Goal: Task Accomplishment & Management: Use online tool/utility

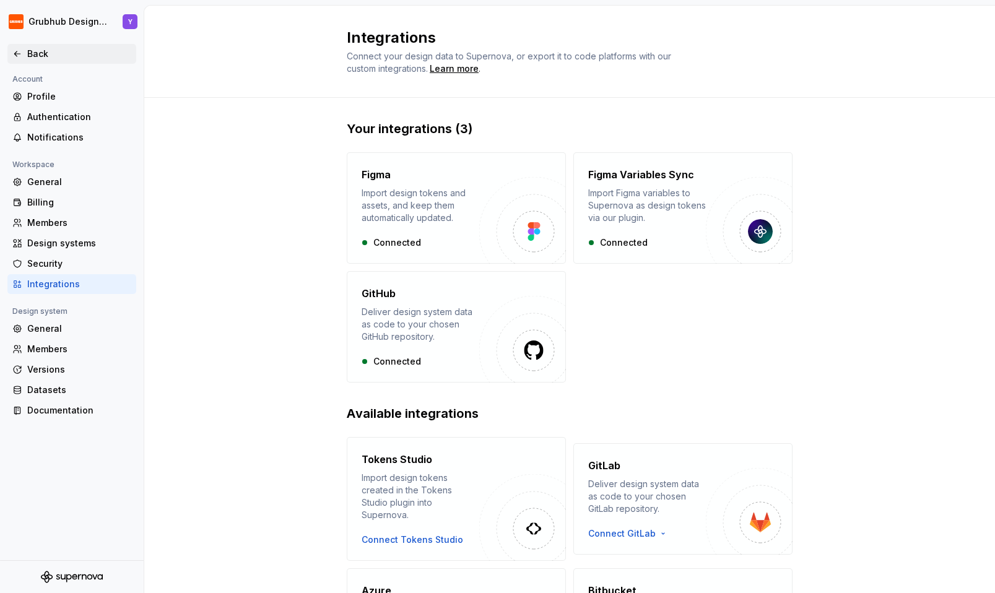
click at [25, 51] on div "Back" at bounding box center [71, 54] width 119 height 12
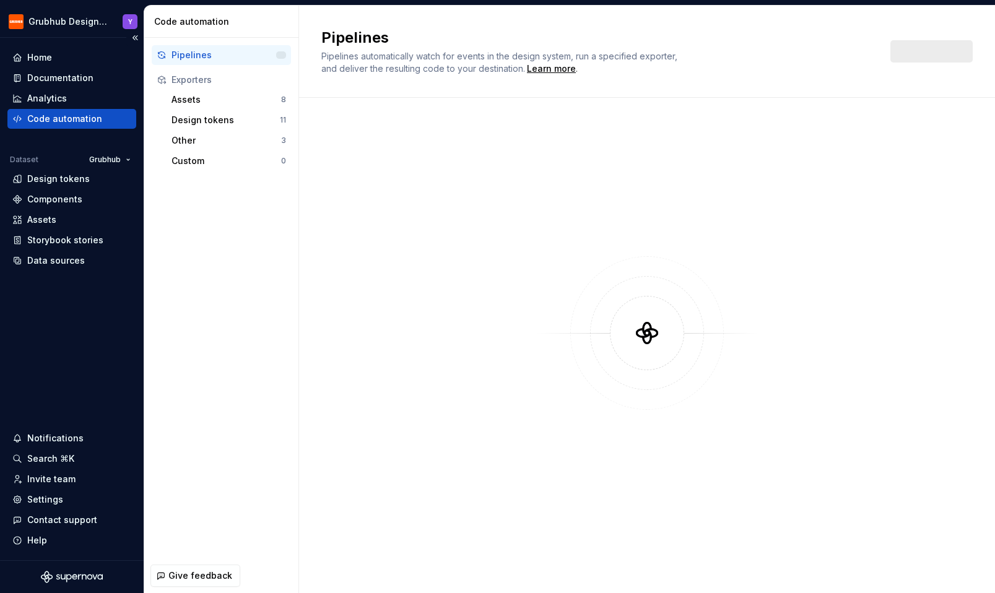
click at [101, 125] on div "Code automation" at bounding box center [71, 119] width 119 height 12
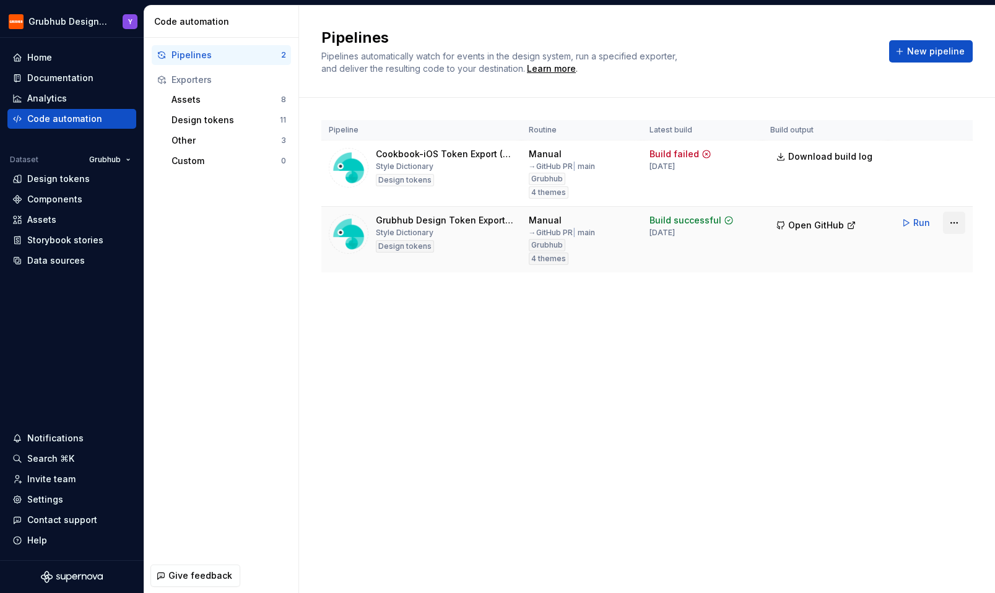
click at [960, 222] on html "Grubhub Design System Y Home Documentation Analytics Code automation Dataset Gr…" at bounding box center [497, 296] width 995 height 593
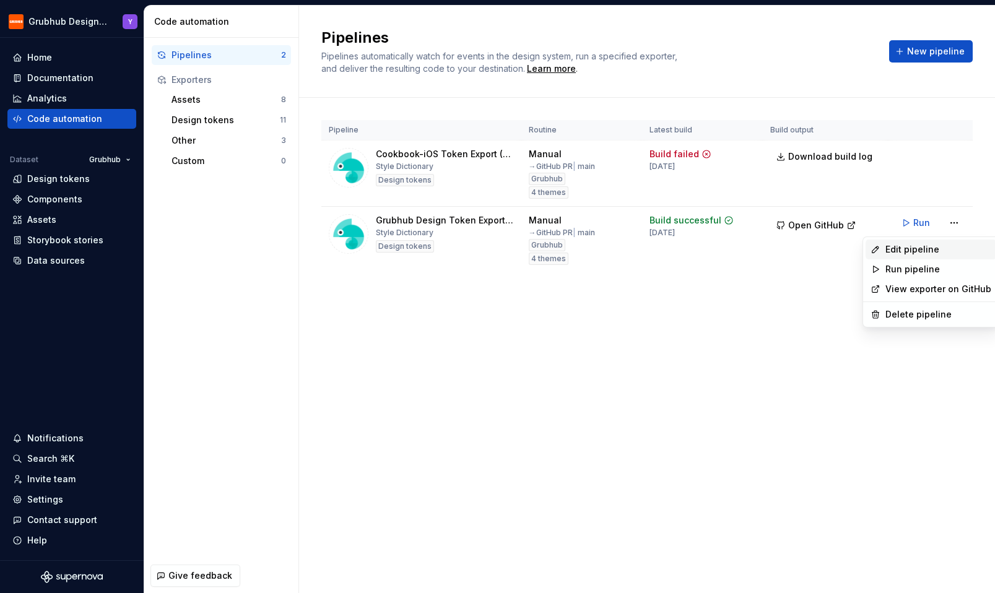
click at [904, 253] on div "Edit pipeline" at bounding box center [939, 249] width 106 height 12
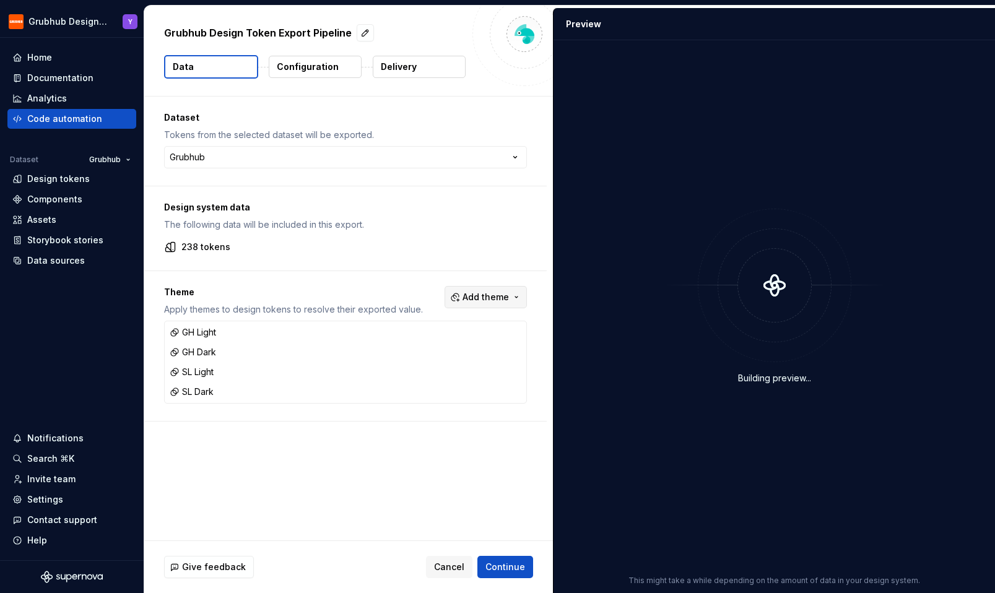
click at [490, 295] on span "Add theme" at bounding box center [486, 297] width 46 height 12
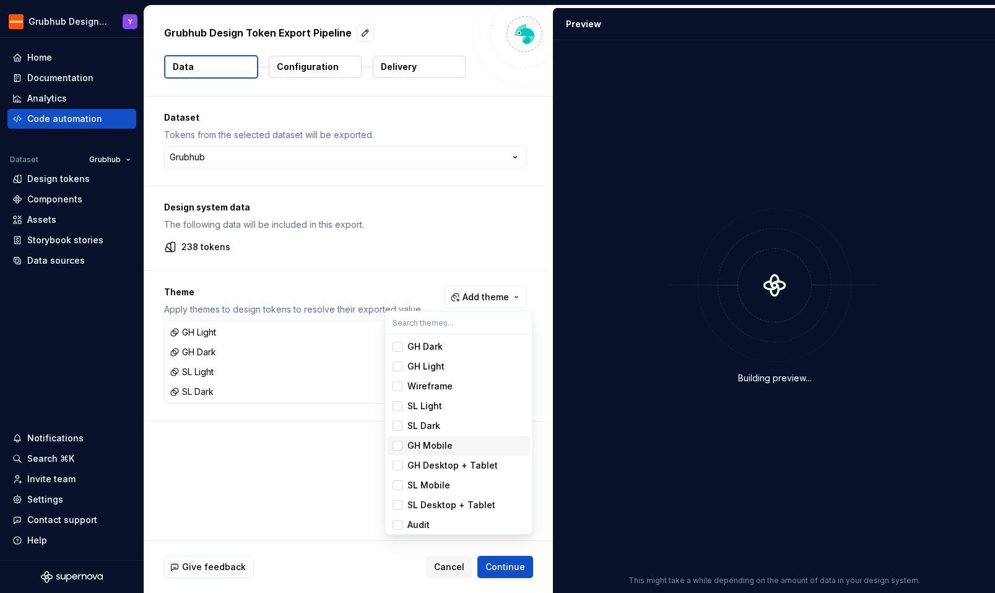
scroll to position [3, 0]
click at [401, 462] on div "Suggestions" at bounding box center [398, 463] width 10 height 10
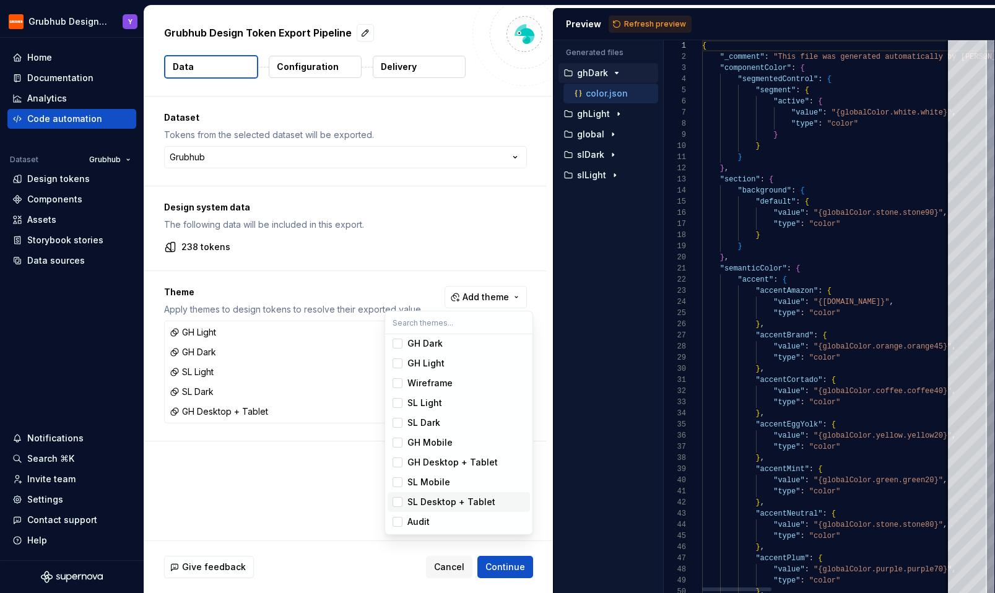
click at [398, 504] on div "Suggestions" at bounding box center [398, 502] width 10 height 10
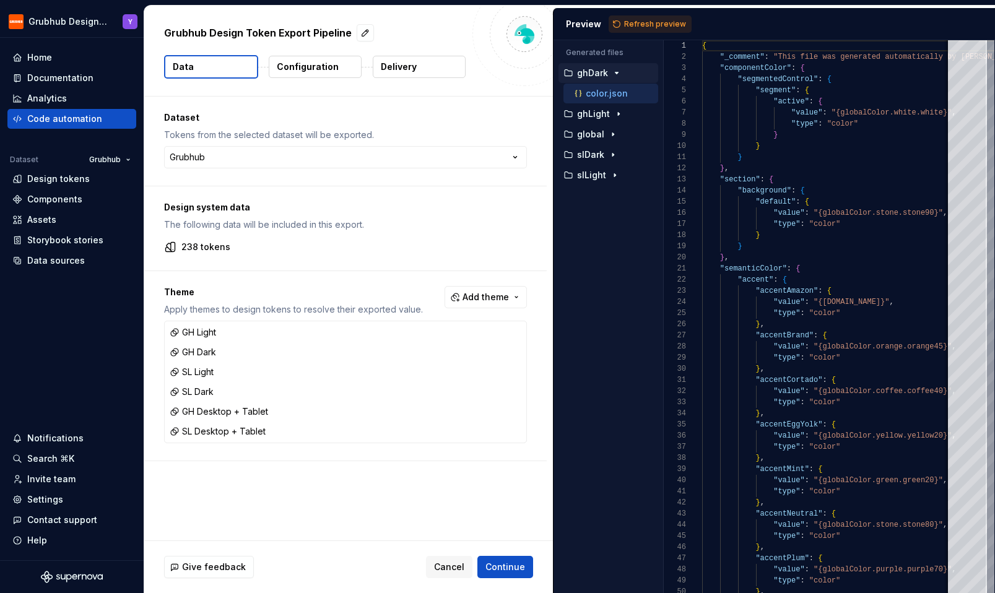
click at [500, 570] on html "Grubhub Design System Y Home Documentation Analytics Code automation Dataset Gr…" at bounding box center [497, 296] width 995 height 593
click at [513, 571] on span "Continue" at bounding box center [506, 567] width 40 height 12
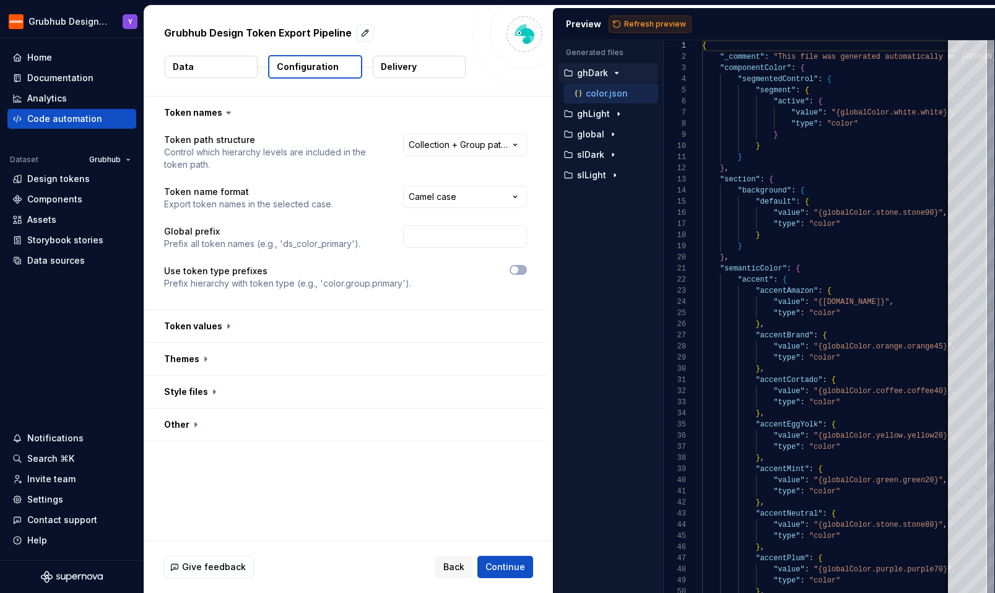
click at [655, 19] on span "Refresh preview" at bounding box center [655, 24] width 62 height 10
click at [614, 119] on icon "button" at bounding box center [619, 114] width 10 height 10
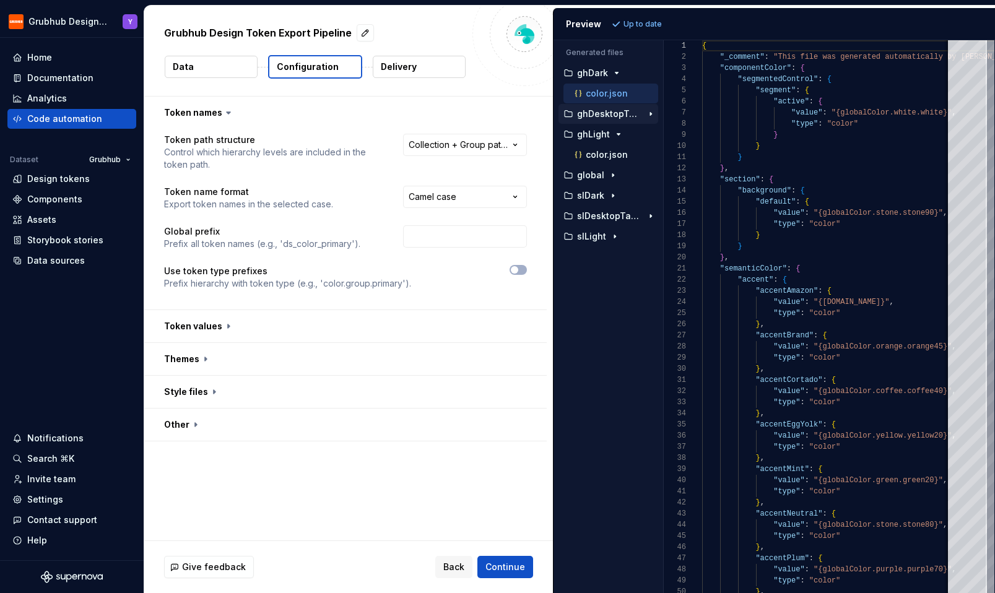
click at [623, 113] on p "ghDesktopTablet" at bounding box center [609, 114] width 65 height 10
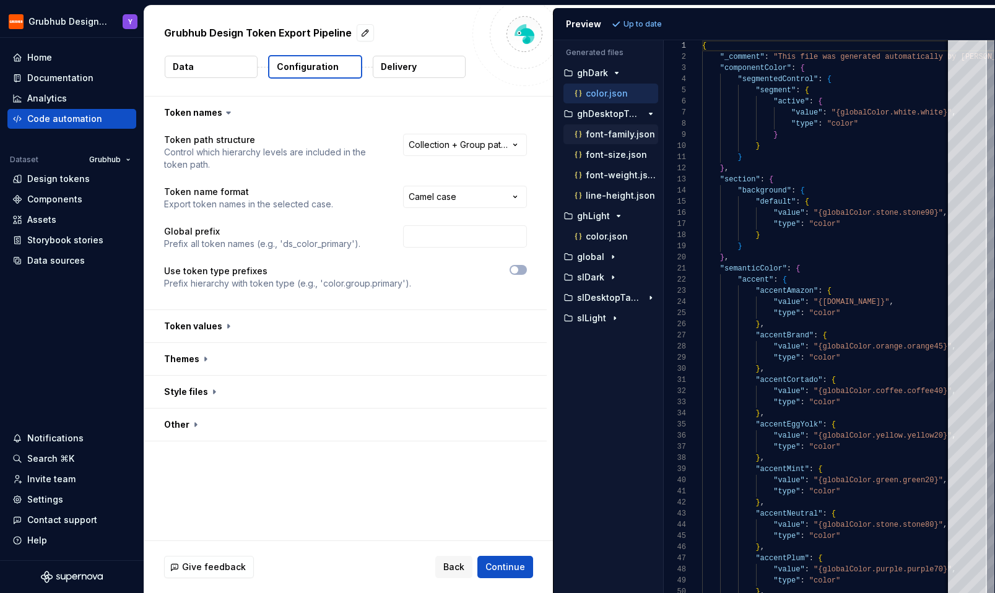
click at [620, 138] on p "font-family.json" at bounding box center [620, 134] width 69 height 10
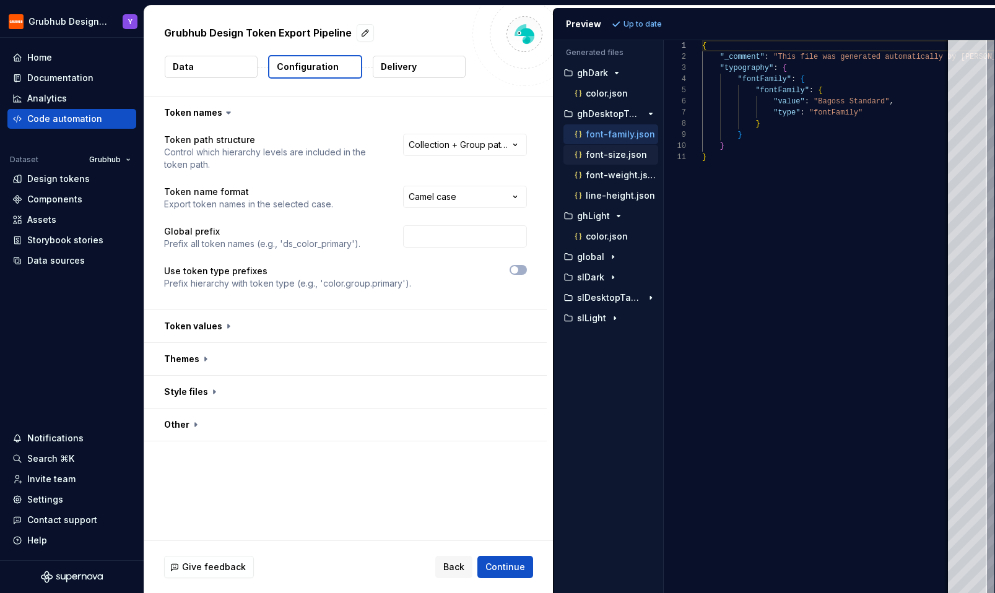
click at [631, 157] on p "font-size.json" at bounding box center [616, 155] width 61 height 10
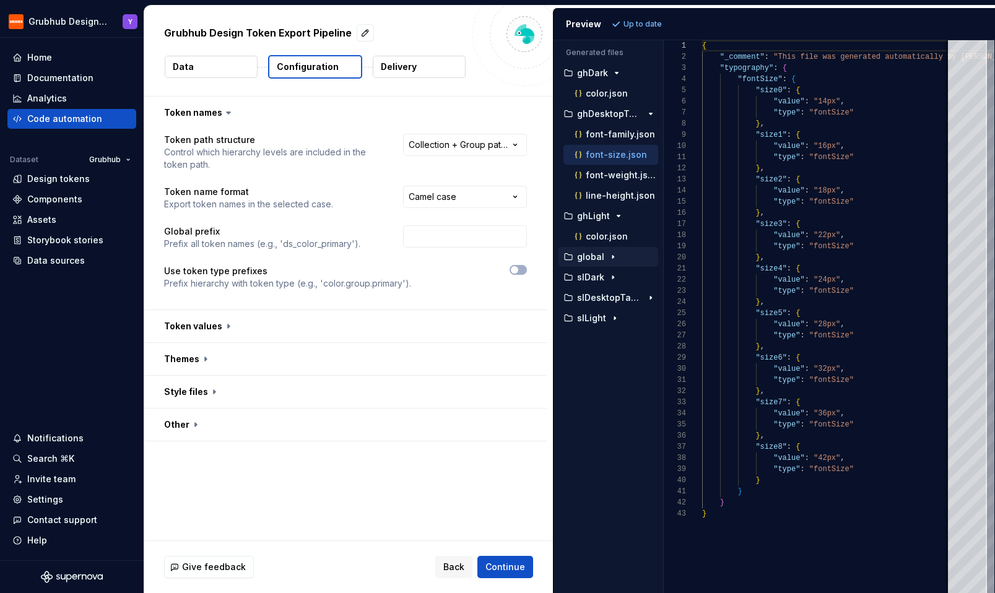
click at [615, 256] on icon "button" at bounding box center [613, 257] width 10 height 10
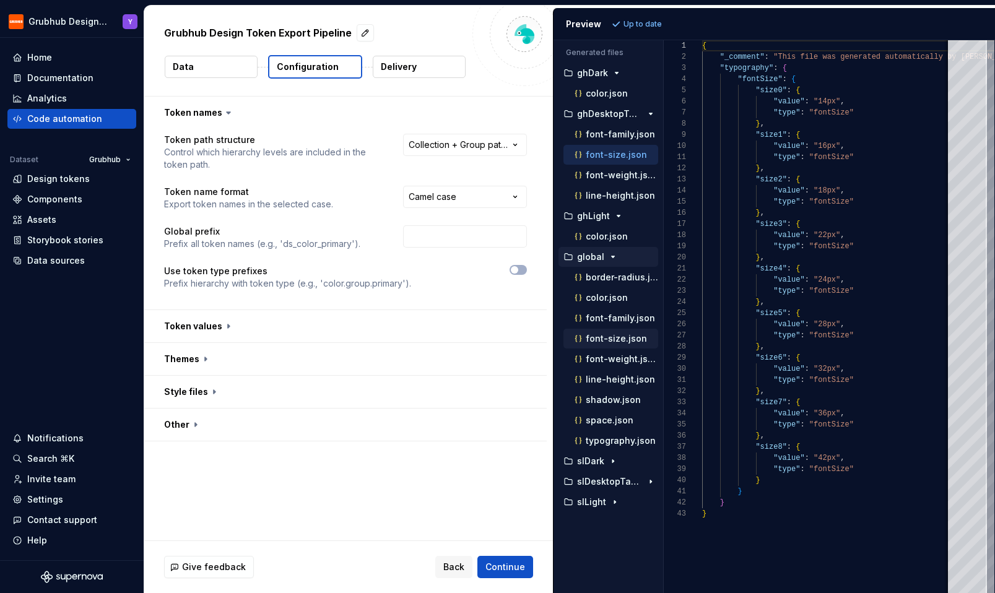
click at [602, 339] on p "font-size.json" at bounding box center [616, 339] width 61 height 10
click at [605, 359] on p "font-weight.json" at bounding box center [622, 359] width 72 height 10
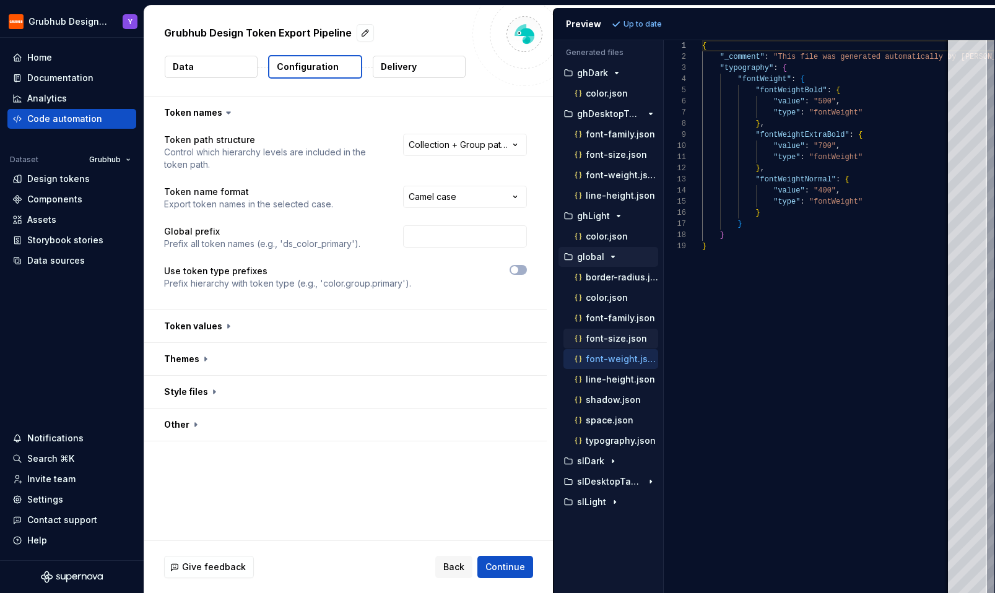
click at [605, 339] on p "font-size.json" at bounding box center [616, 339] width 61 height 10
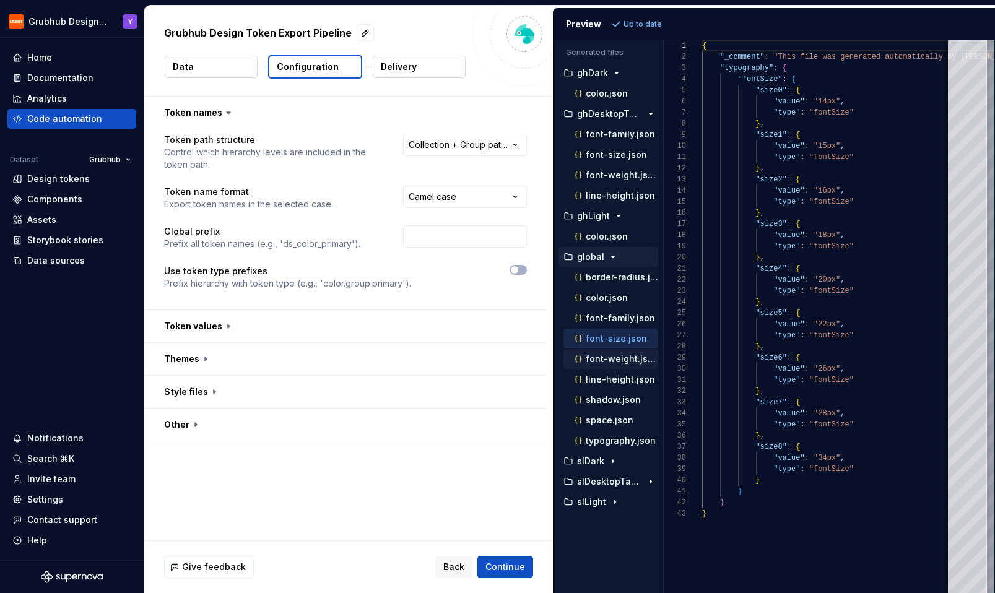
click at [641, 357] on p "font-weight.json" at bounding box center [622, 359] width 72 height 10
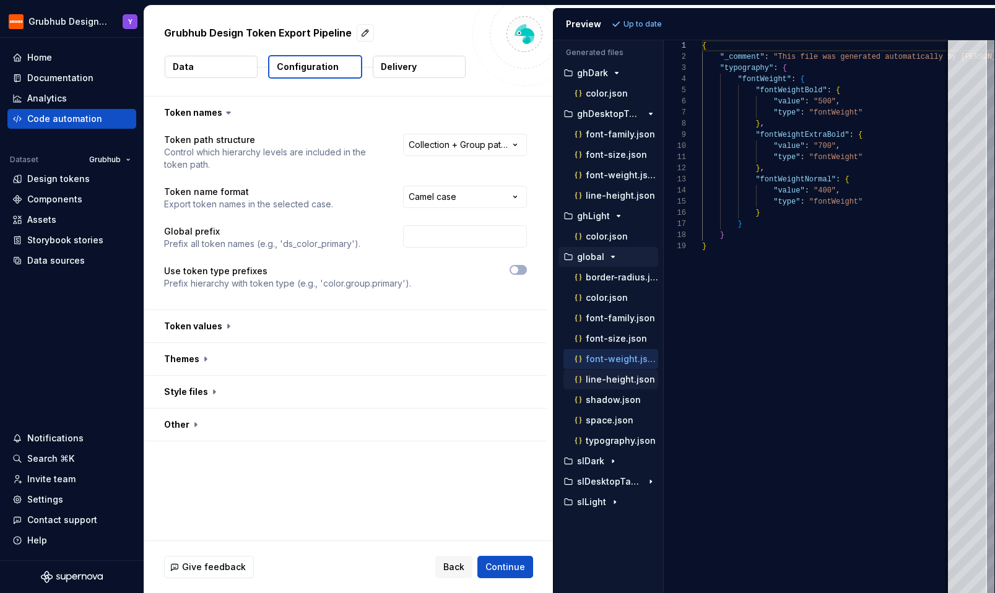
click at [633, 377] on p "line-height.json" at bounding box center [620, 380] width 69 height 10
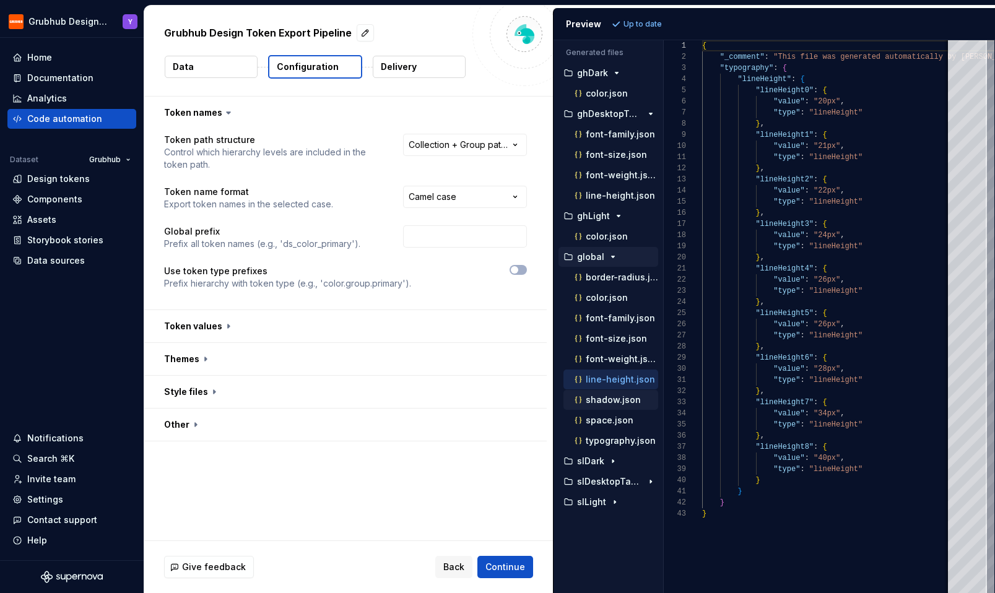
click at [624, 401] on p "shadow.json" at bounding box center [613, 400] width 55 height 10
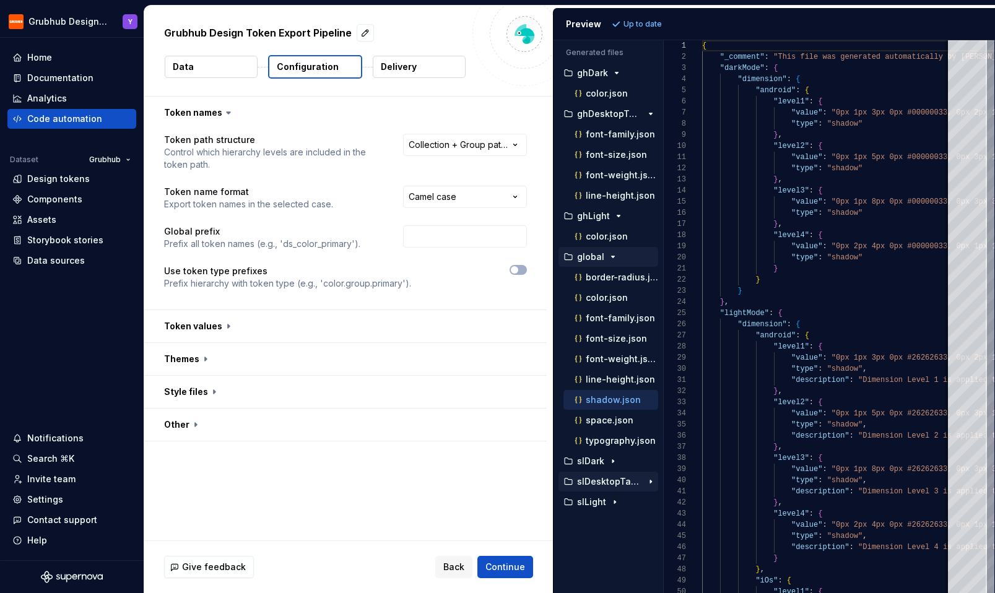
click at [605, 489] on div "slDesktopTablet" at bounding box center [609, 482] width 100 height 20
click at [603, 478] on p "slDesktopTablet" at bounding box center [609, 482] width 65 height 10
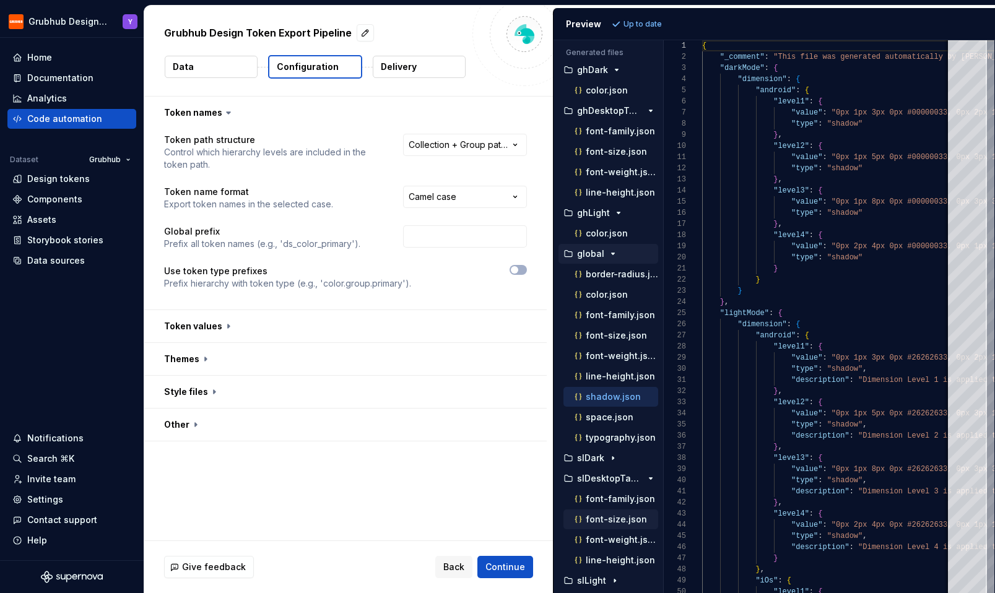
click at [605, 517] on p "font-size.json" at bounding box center [616, 520] width 61 height 10
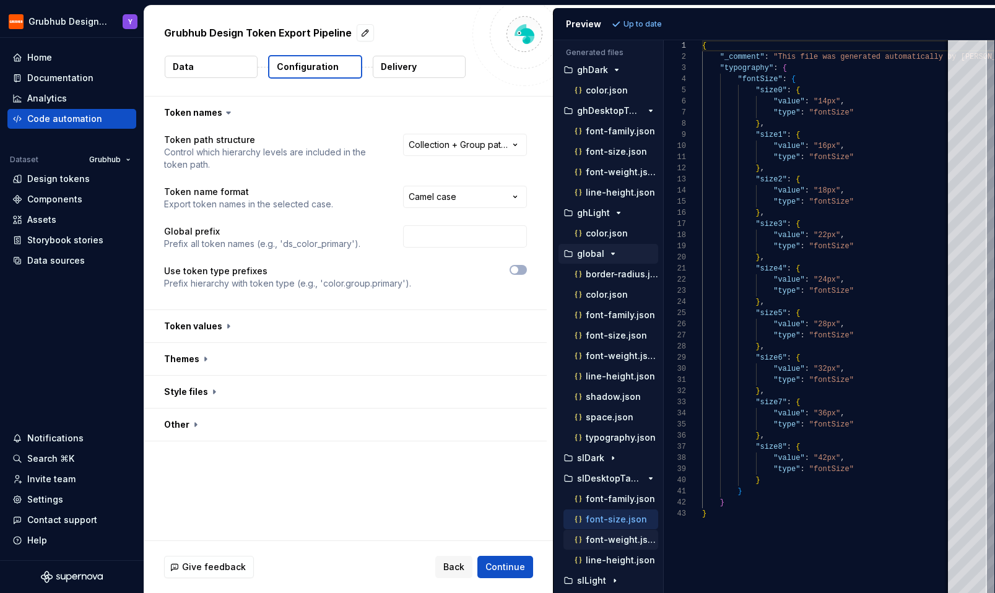
click at [606, 544] on p "font-weight.json" at bounding box center [622, 540] width 72 height 10
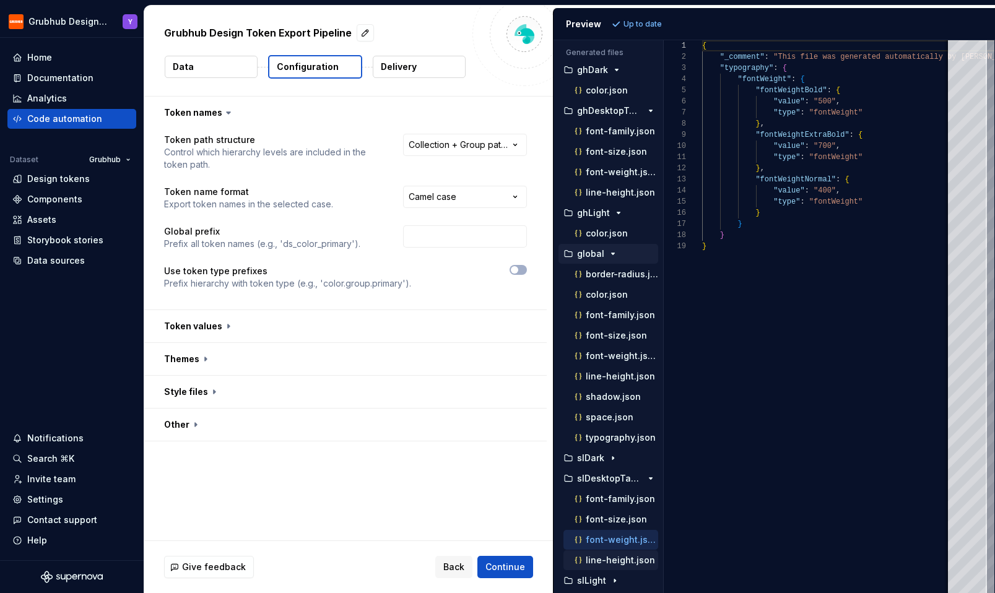
click at [607, 567] on div "line-height.json" at bounding box center [611, 561] width 95 height 20
click at [607, 559] on p "line-height.json" at bounding box center [620, 561] width 69 height 10
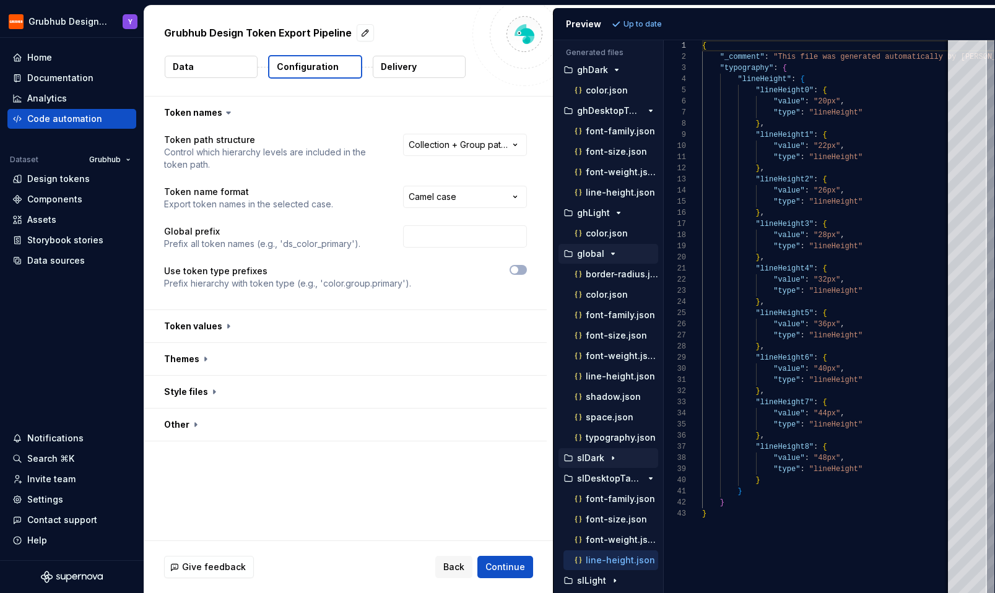
click at [608, 458] on icon "button" at bounding box center [613, 458] width 10 height 10
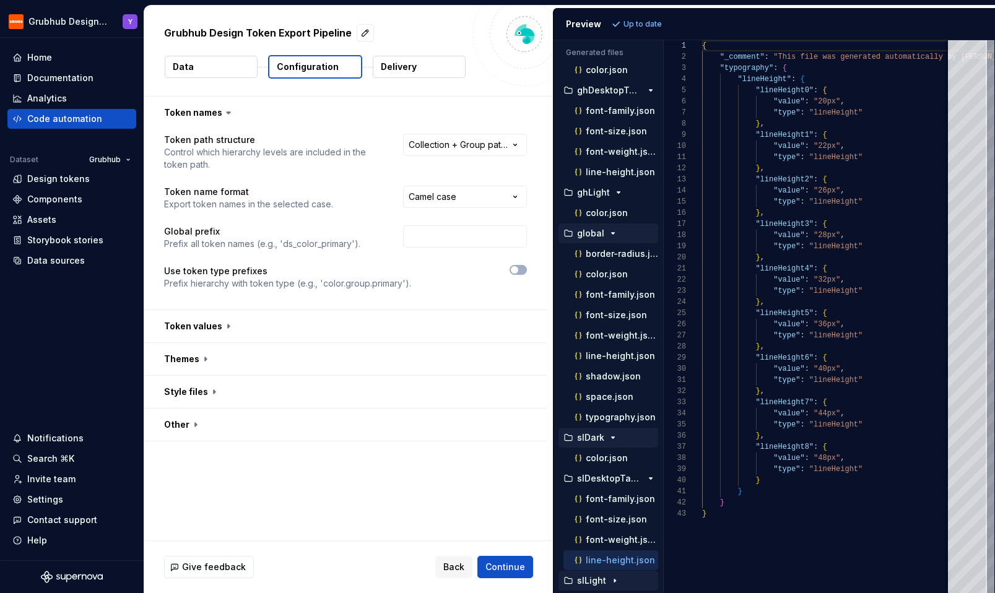
click at [597, 578] on p "slLight" at bounding box center [591, 581] width 29 height 10
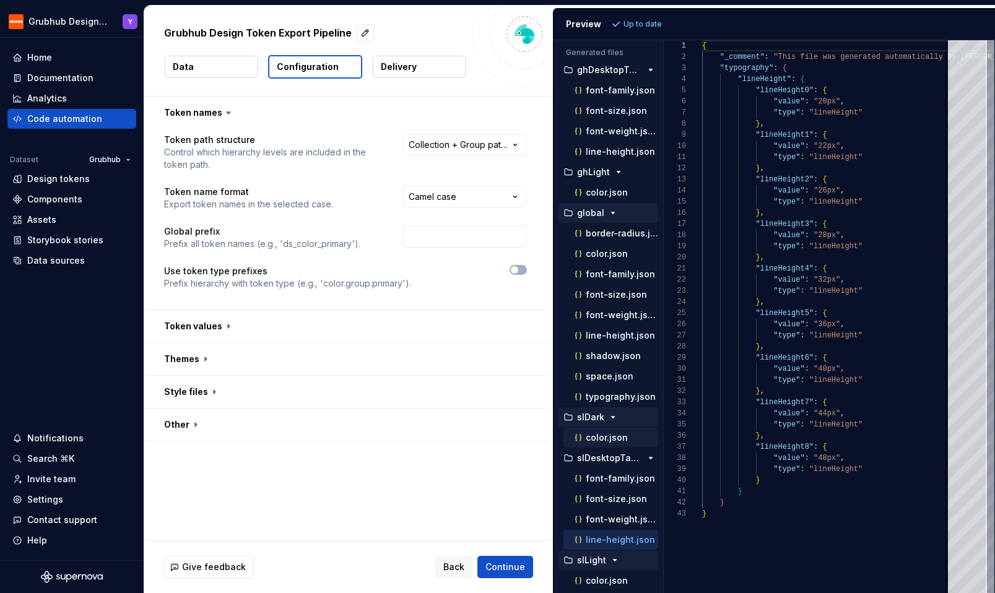
scroll to position [0, 0]
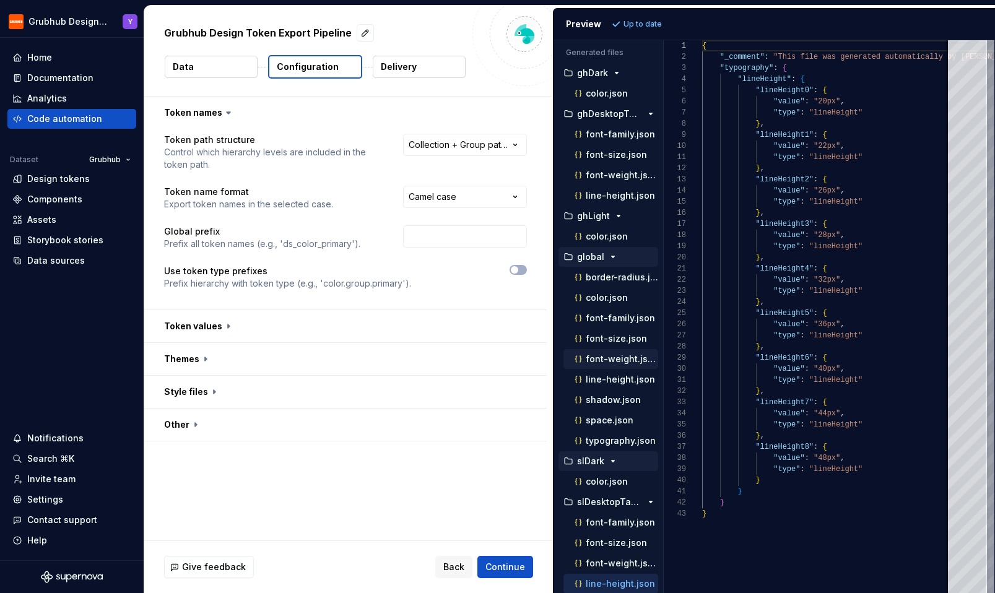
click at [627, 361] on p "font-weight.json" at bounding box center [622, 359] width 72 height 10
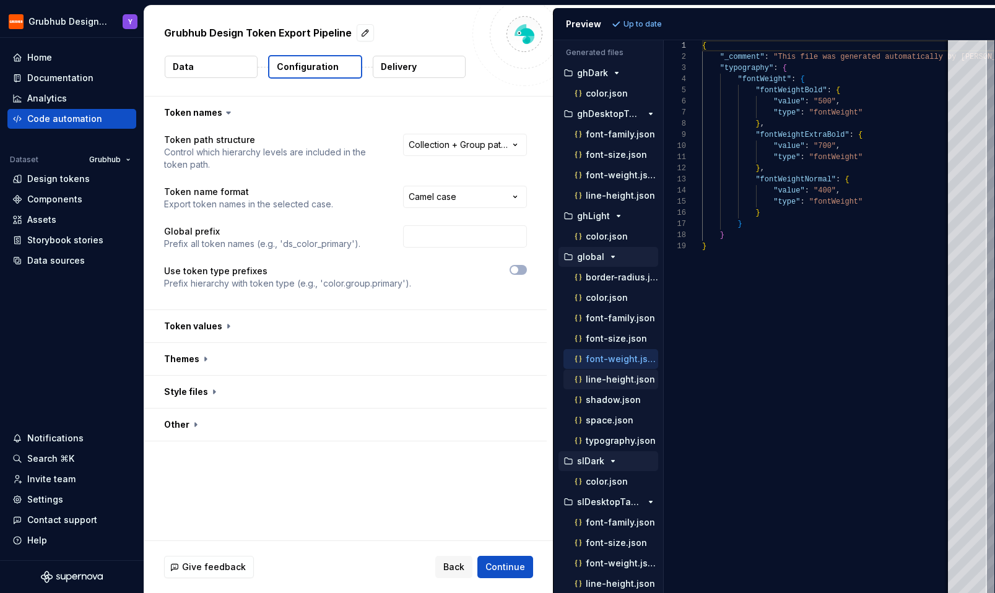
click at [627, 374] on div "line-height.json" at bounding box center [615, 380] width 86 height 12
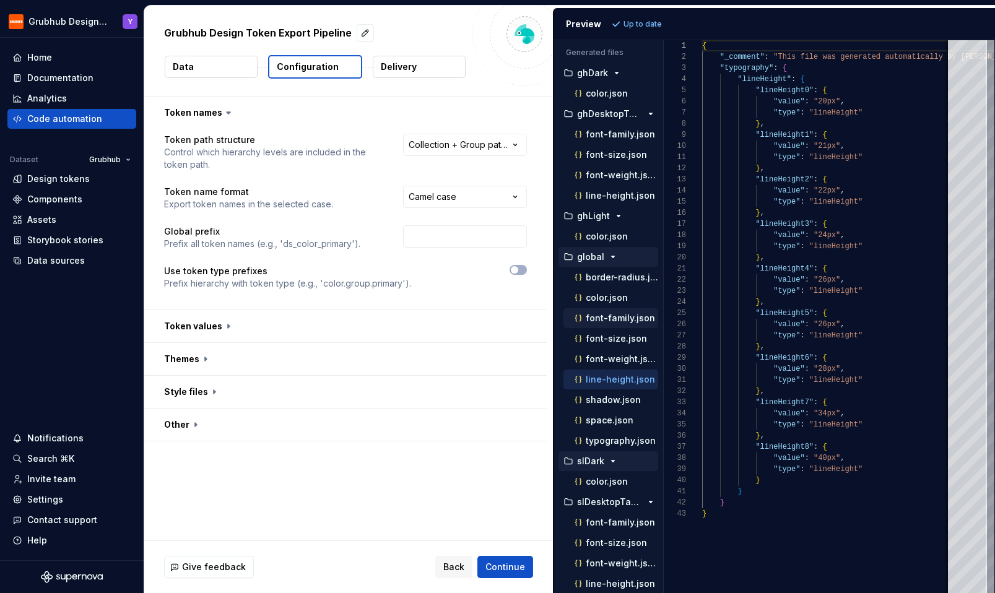
click at [623, 320] on p "font-family.json" at bounding box center [620, 318] width 69 height 10
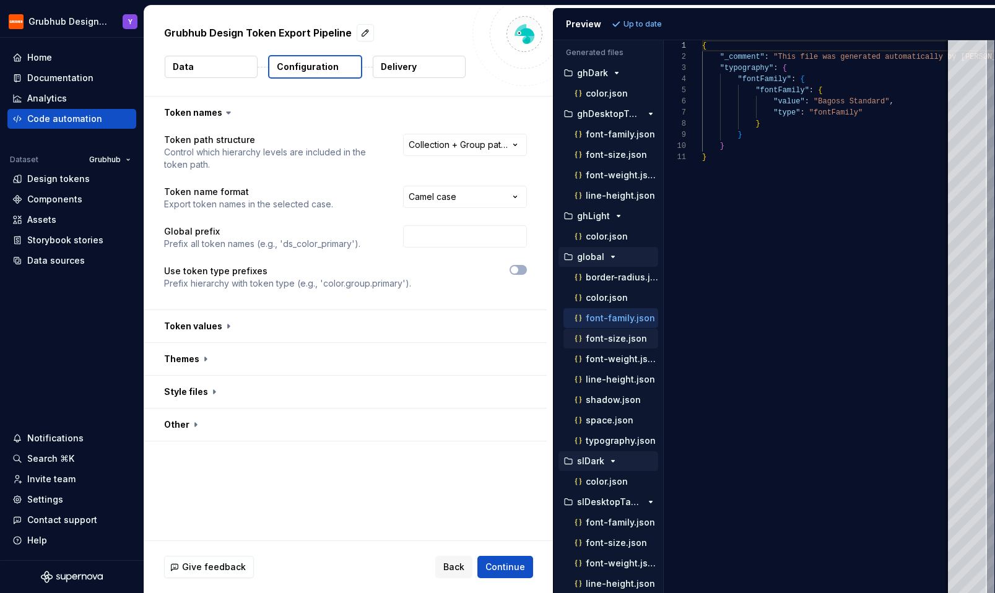
click at [623, 333] on div "font-size.json" at bounding box center [615, 339] width 86 height 12
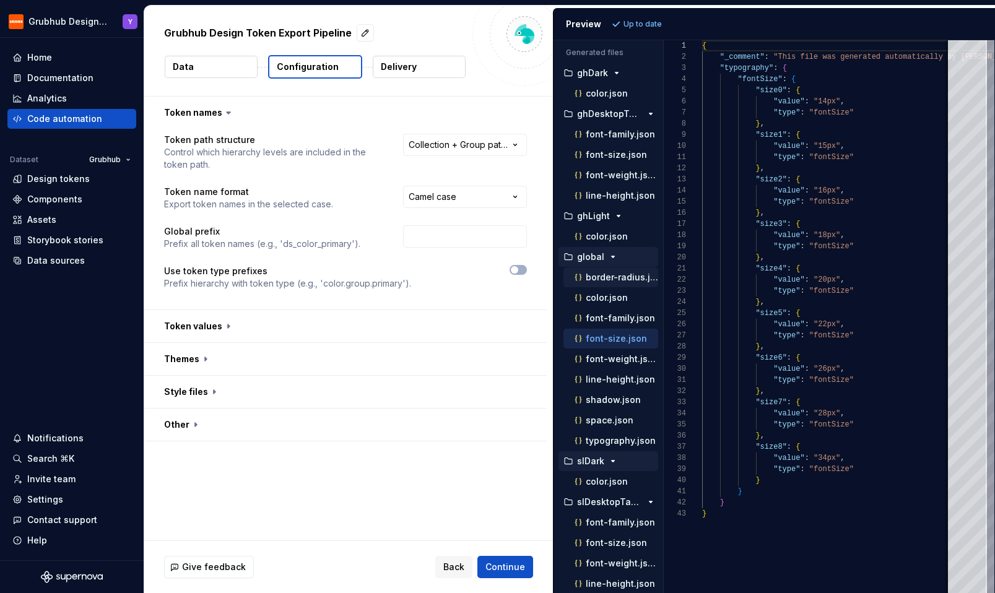
click at [610, 276] on p "border-radius.json" at bounding box center [622, 278] width 72 height 10
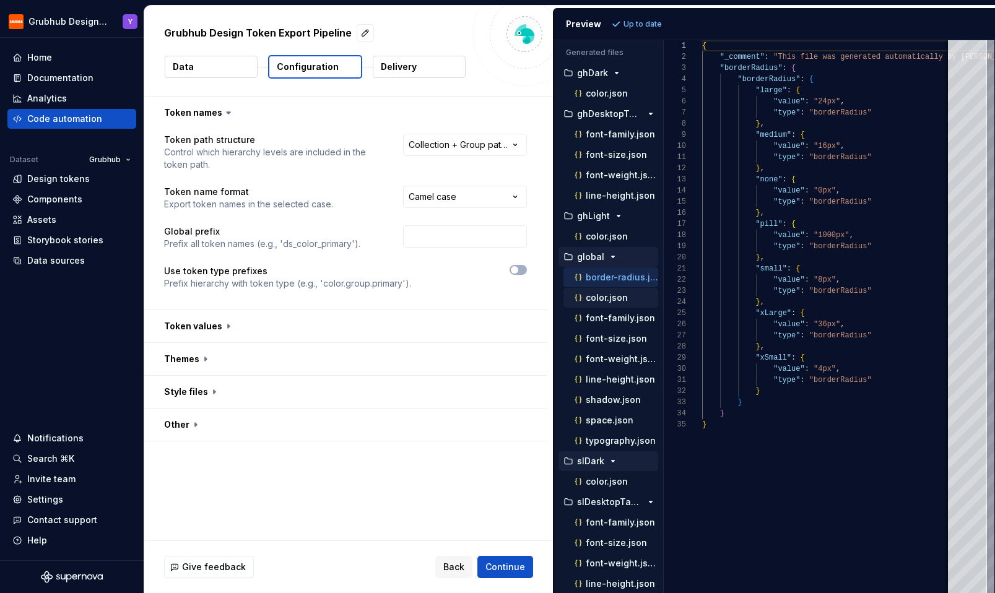
click at [610, 294] on p "color.json" at bounding box center [607, 298] width 42 height 10
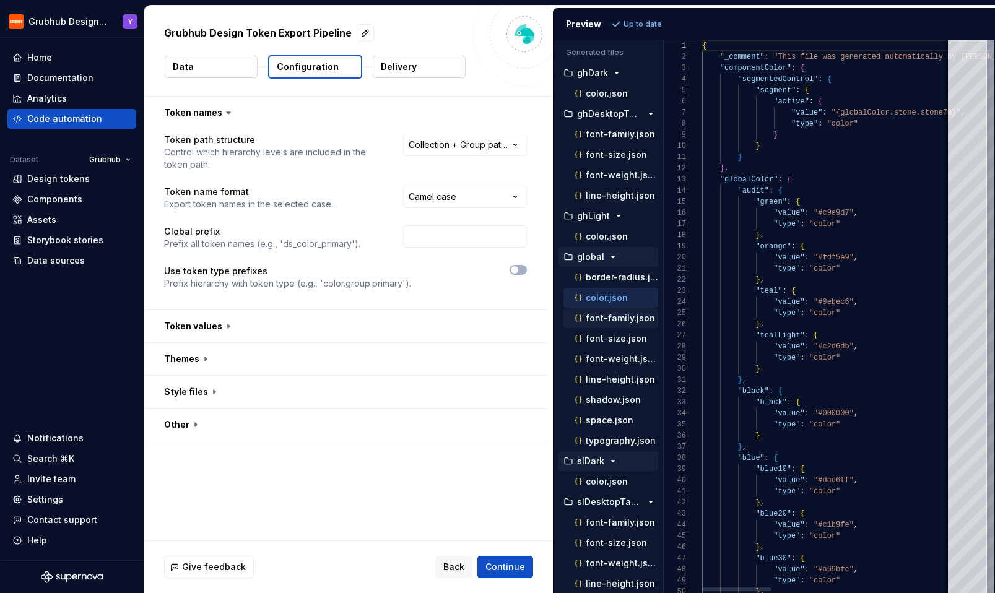
click at [610, 317] on p "font-family.json" at bounding box center [620, 318] width 69 height 10
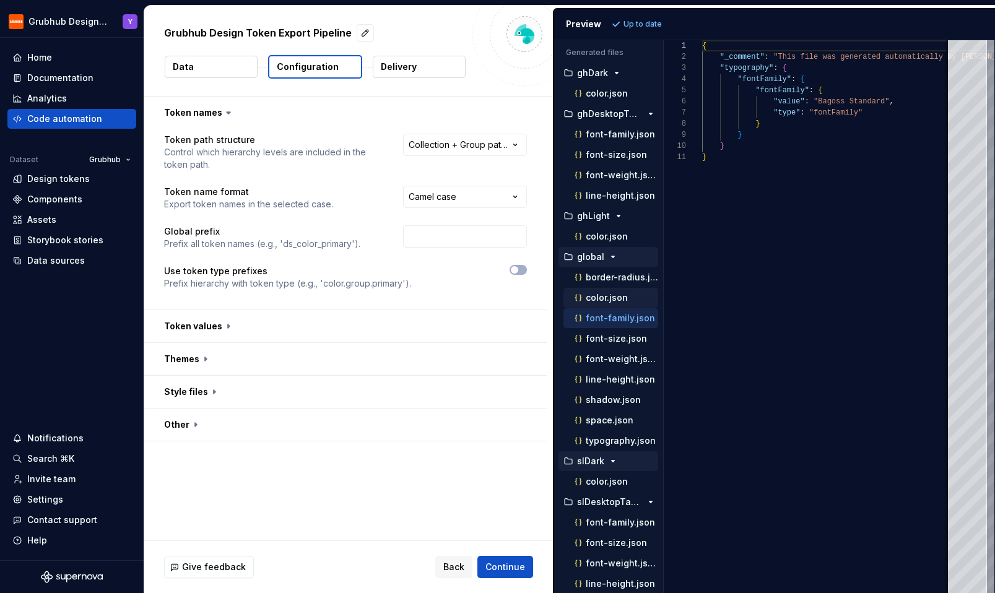
click at [607, 305] on div "color.json" at bounding box center [611, 298] width 95 height 20
click at [607, 297] on p "color.json" at bounding box center [607, 298] width 42 height 10
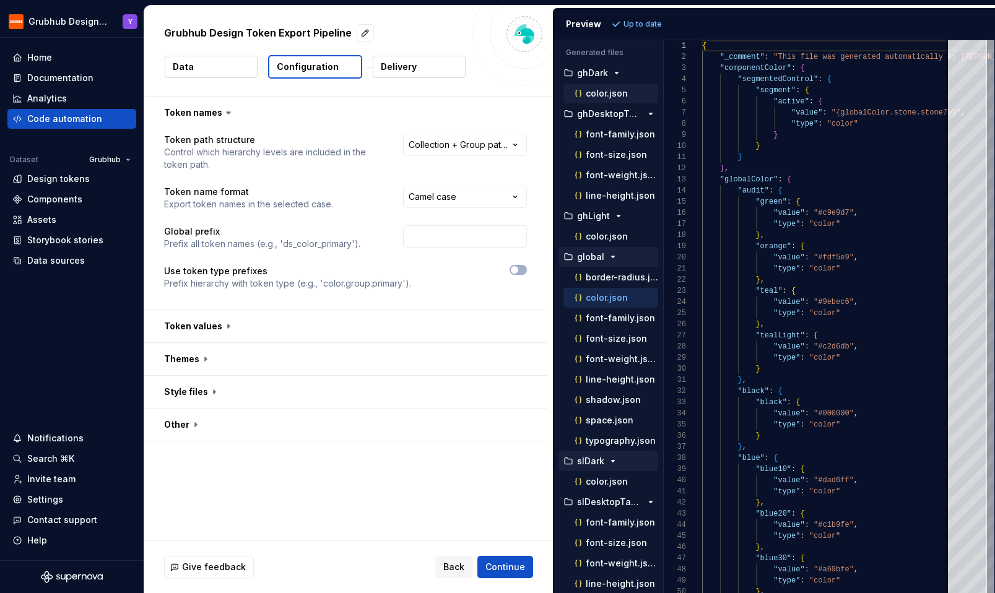
click at [617, 90] on p "color.json" at bounding box center [607, 94] width 42 height 10
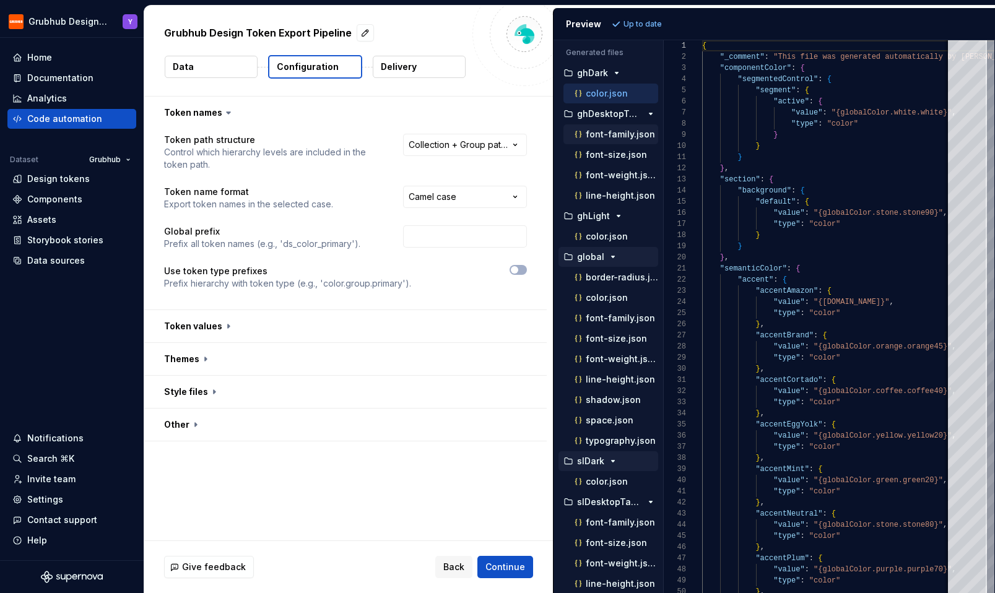
click at [611, 138] on p "font-family.json" at bounding box center [620, 134] width 69 height 10
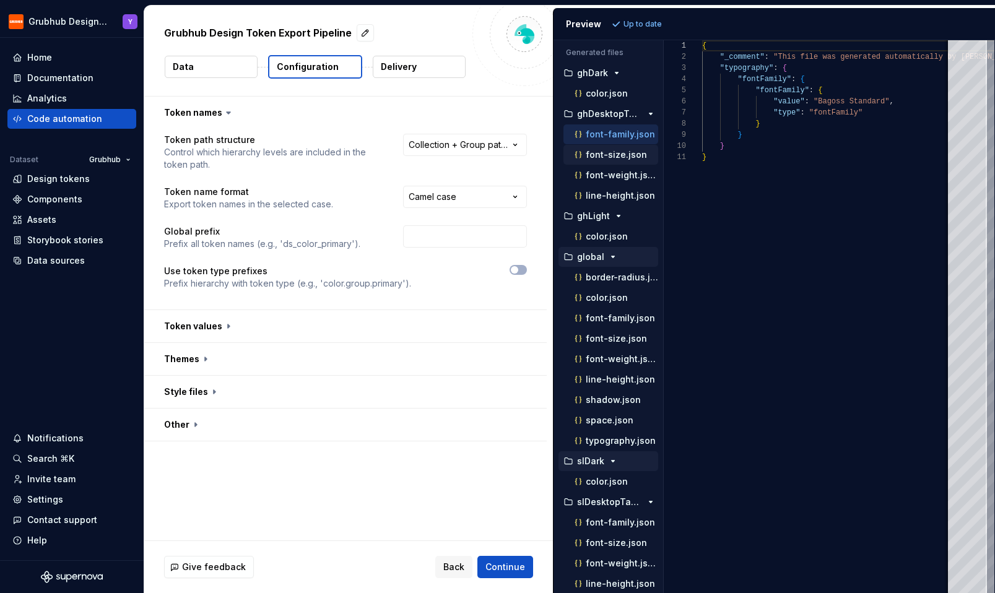
click at [613, 155] on p "font-size.json" at bounding box center [616, 155] width 61 height 10
type textarea "**********"
